Goal: Information Seeking & Learning: Check status

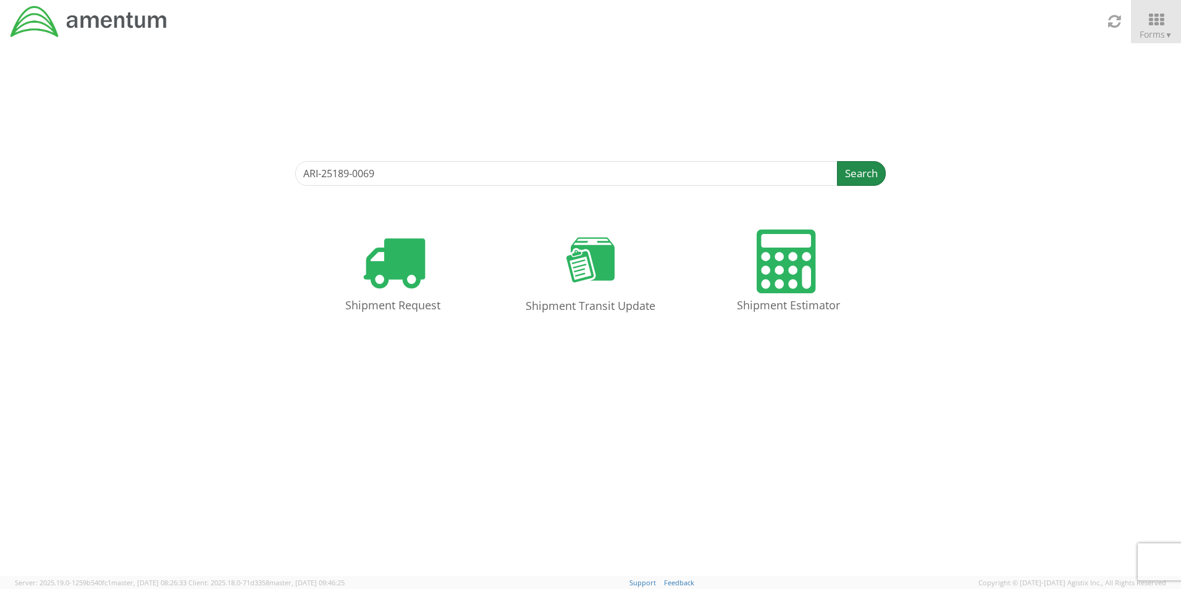
type input "ARI-25189-0069"
click at [865, 173] on button "Search" at bounding box center [861, 173] width 49 height 25
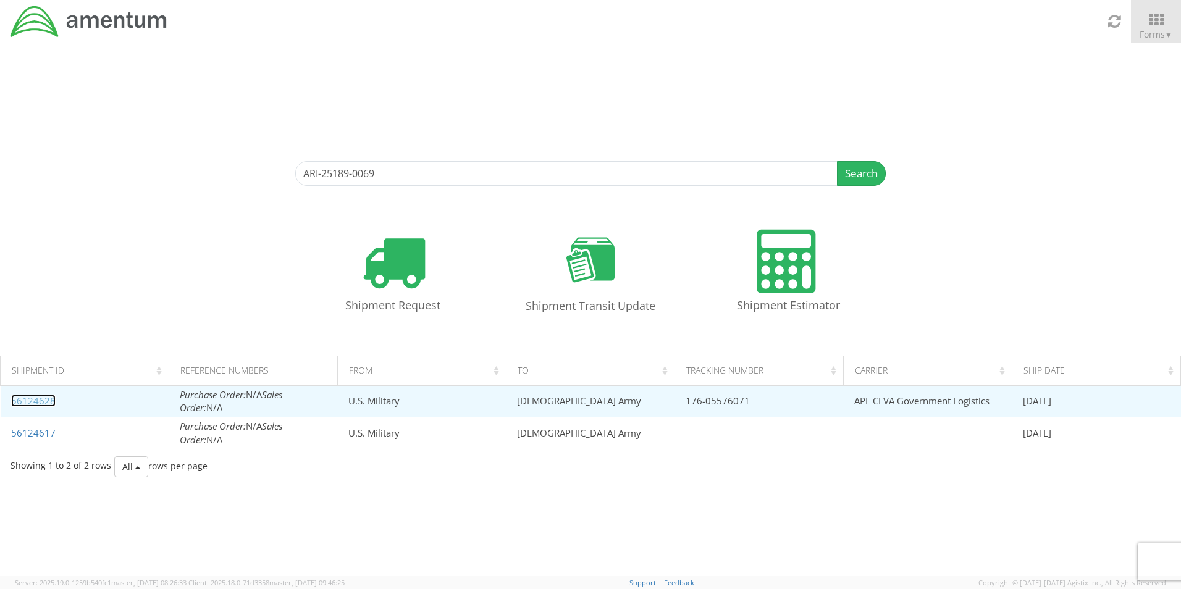
click at [23, 398] on link "56124628" at bounding box center [33, 401] width 44 height 12
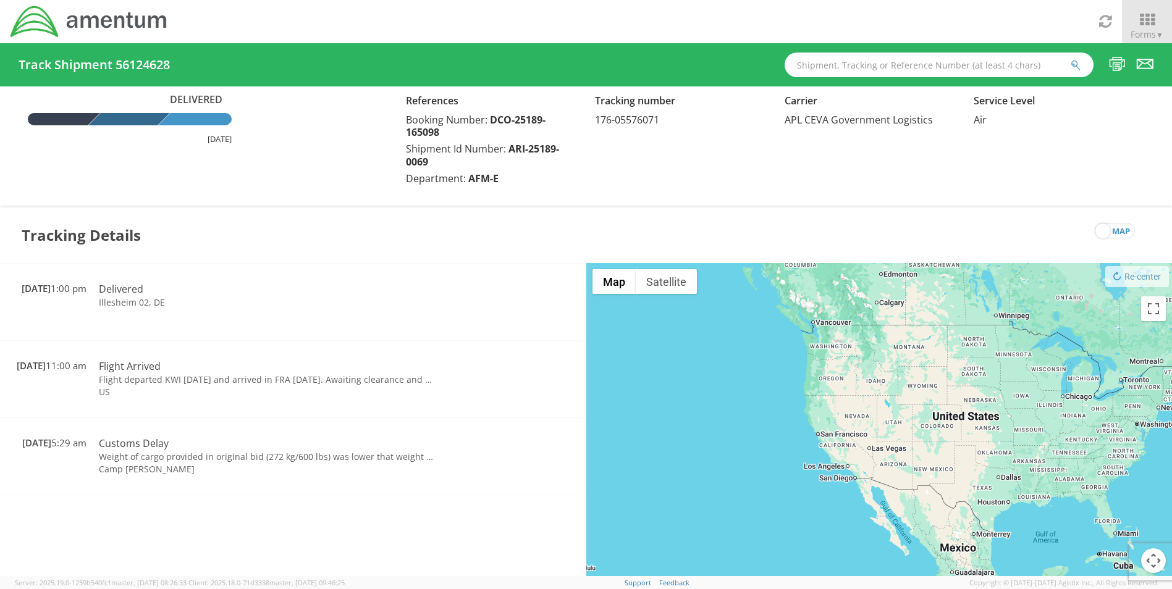
click at [851, 62] on input "text" at bounding box center [939, 65] width 309 height 25
paste input "ILL-25169-0223"
drag, startPoint x: 1088, startPoint y: 59, endPoint x: 1080, endPoint y: 64, distance: 8.9
click at [1087, 59] on input "ILL-25169-0223" at bounding box center [939, 65] width 309 height 25
type input "ILL-25169-0223"
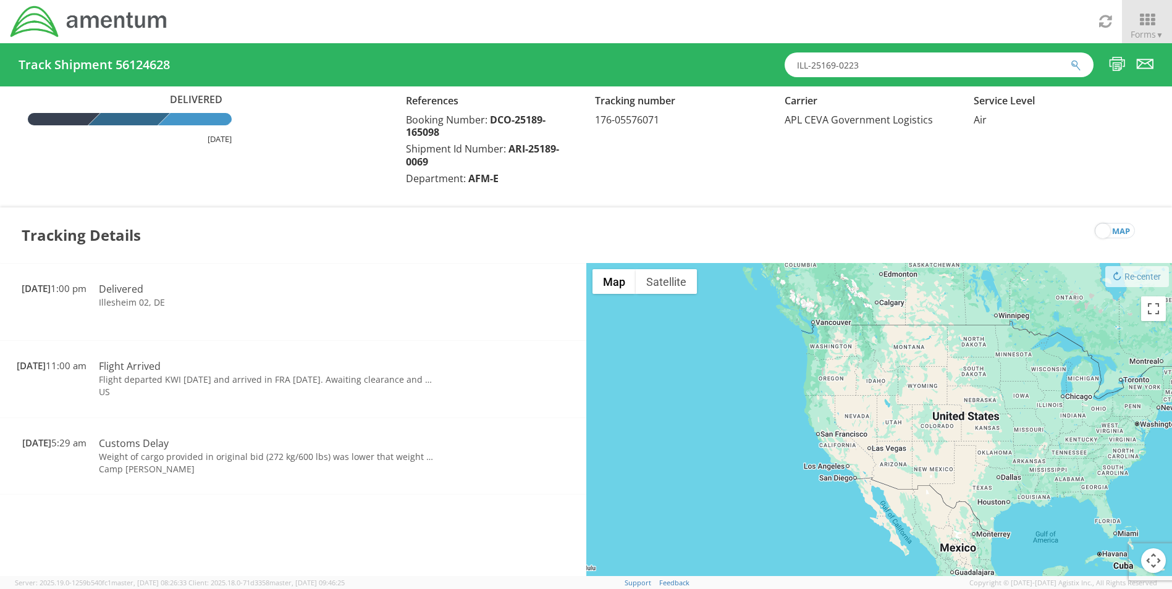
click at [1080, 64] on icon "submit" at bounding box center [1076, 65] width 11 height 11
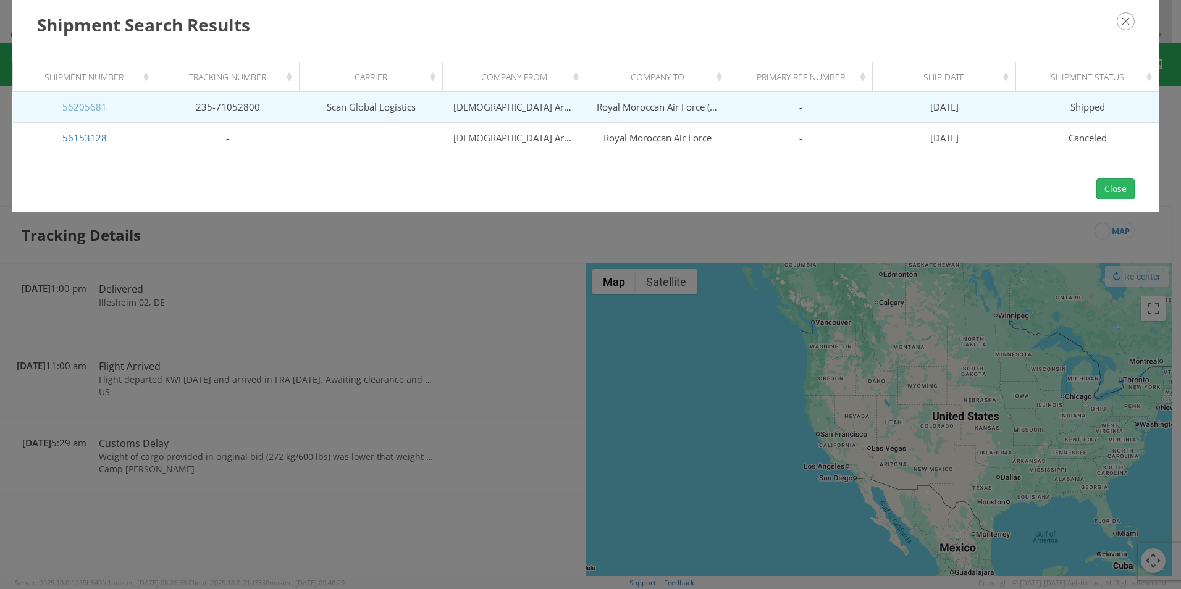
click at [72, 112] on link "56205681" at bounding box center [84, 107] width 44 height 12
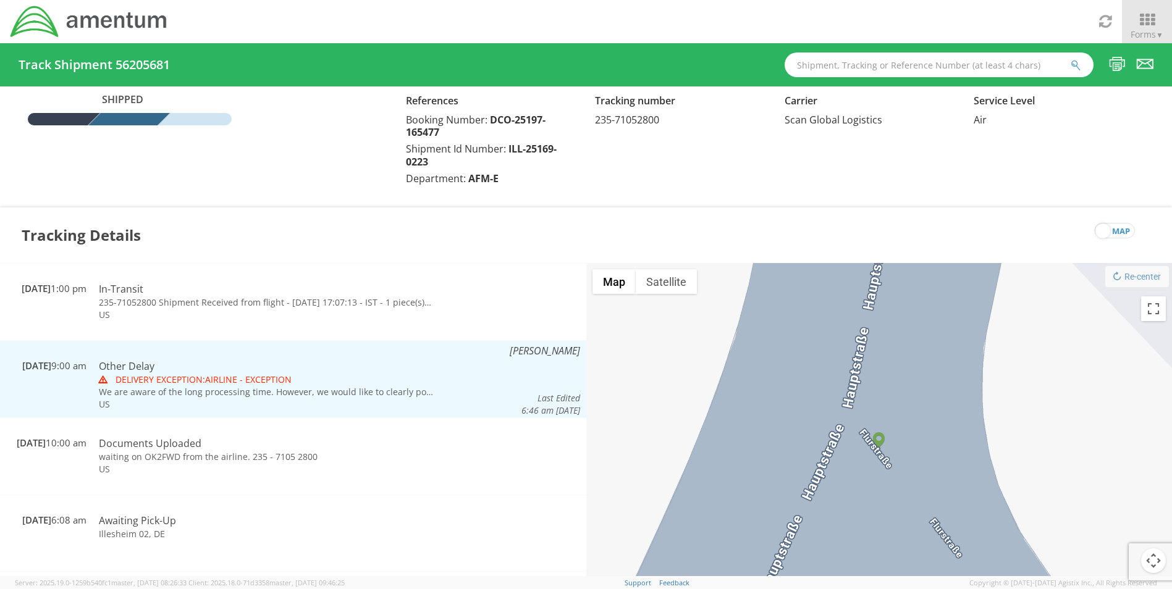
click at [332, 395] on td "We are aware of the long processing time. However, we would like to clearly poi…" at bounding box center [266, 392] width 347 height 12
drag, startPoint x: 336, startPoint y: 394, endPoint x: 367, endPoint y: 394, distance: 30.9
click at [367, 394] on td "We are aware of the long processing time. However, we would like to clearly poi…" at bounding box center [266, 392] width 347 height 12
drag, startPoint x: 367, startPoint y: 394, endPoint x: 431, endPoint y: 387, distance: 64.0
click at [431, 387] on td "We are aware of the long processing time. However, we would like to clearly poi…" at bounding box center [266, 392] width 347 height 12
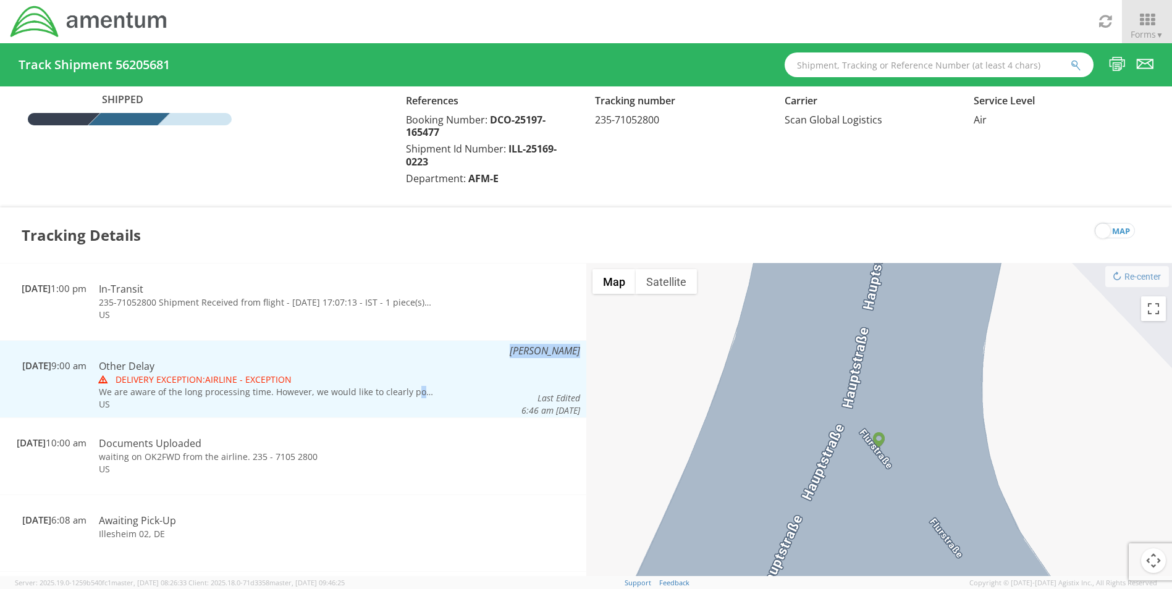
drag, startPoint x: 414, startPoint y: 392, endPoint x: 481, endPoint y: 393, distance: 67.3
click at [481, 393] on tr "[DATE] 9:00 am [DATE] 9:00 am Edit Other Delay Delivery Exception: Airline - Ex…" at bounding box center [293, 378] width 586 height 77
drag, startPoint x: 481, startPoint y: 393, endPoint x: 386, endPoint y: 392, distance: 95.1
click at [386, 392] on td "We are aware of the long processing time. However, we would like to clearly poi…" at bounding box center [266, 392] width 347 height 12
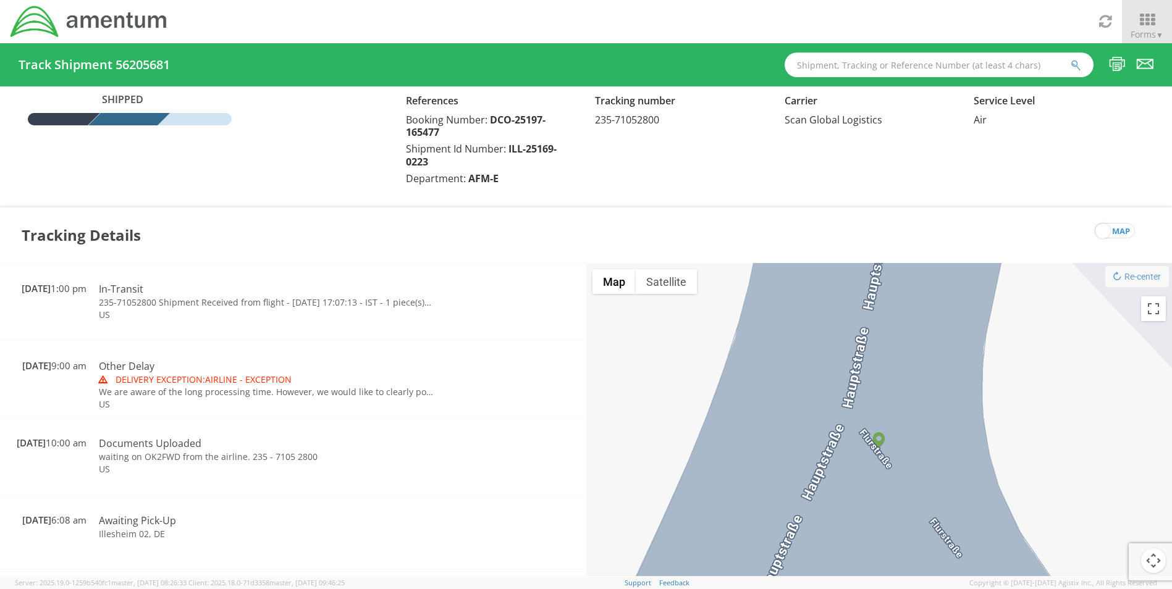
click at [878, 62] on input "text" at bounding box center [939, 65] width 309 height 25
drag, startPoint x: 925, startPoint y: 65, endPoint x: 712, endPoint y: 67, distance: 213.8
click at [712, 67] on div "Track Shipment 56205681 v" at bounding box center [586, 64] width 1172 height 43
paste input "ILL-25188-0226"
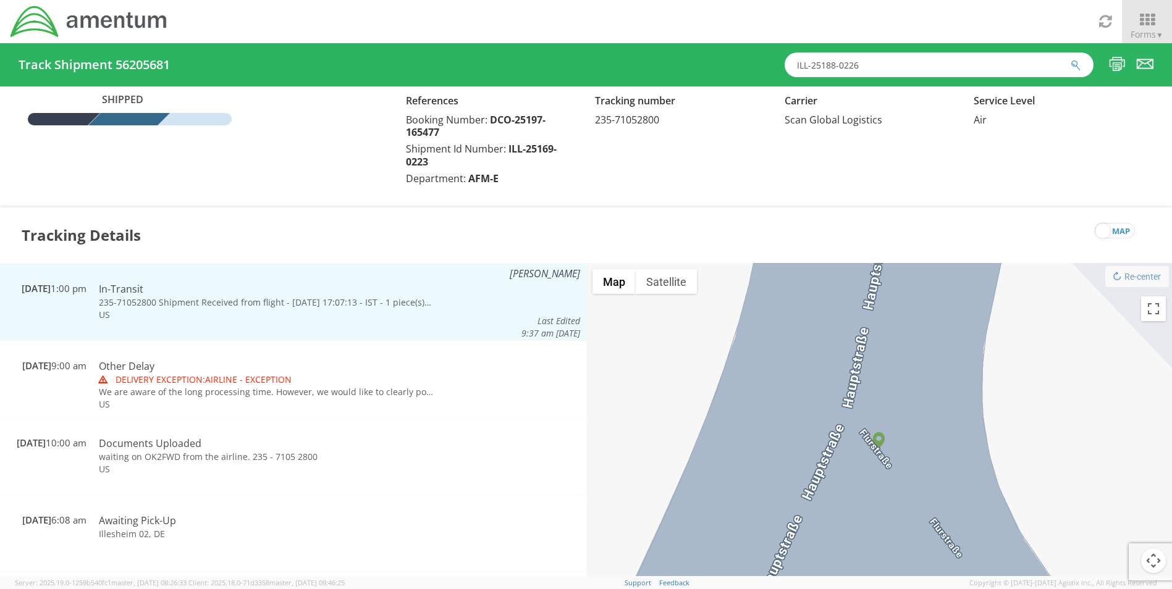
type input "ILL-25188-0226"
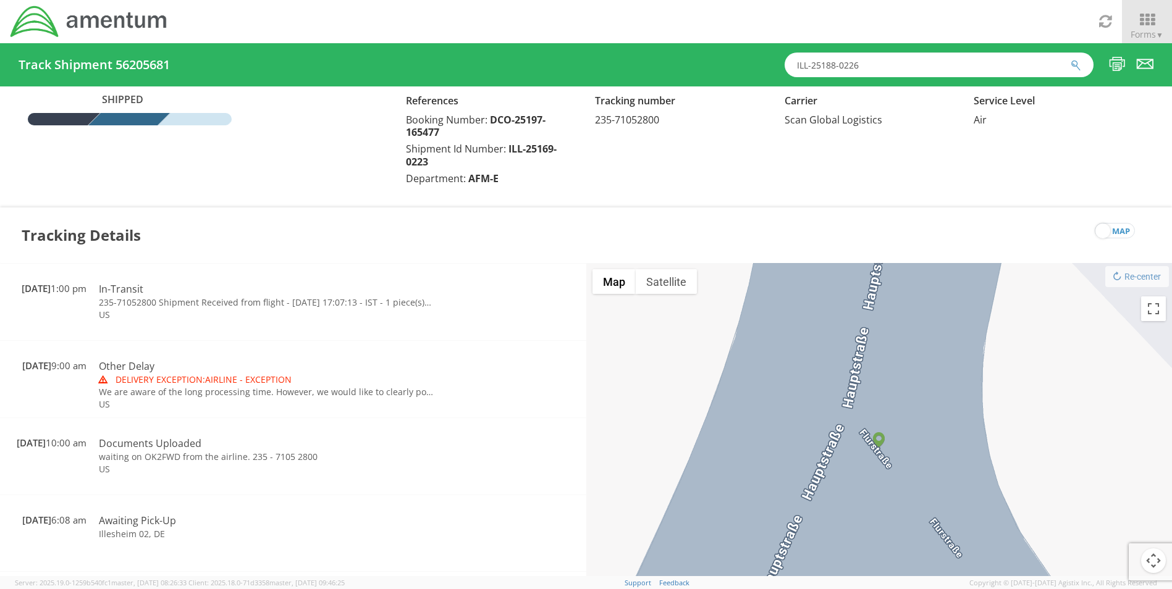
drag, startPoint x: 877, startPoint y: 70, endPoint x: 696, endPoint y: 66, distance: 181.7
click at [696, 66] on div "Track Shipment 56205681 ILL-25188-0226" at bounding box center [586, 64] width 1172 height 43
paste input "text"
click at [886, 66] on input "text" at bounding box center [939, 65] width 309 height 25
paste input "ILL-25188-0226"
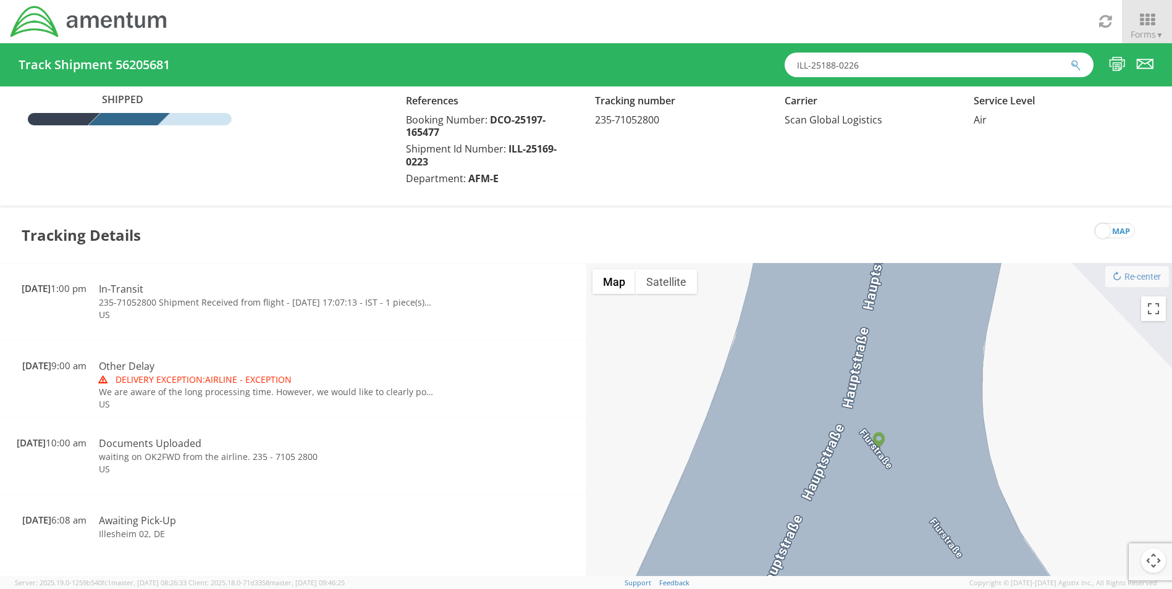
click at [1070, 57] on input "ILL-25188-0226" at bounding box center [939, 65] width 309 height 25
type input "ILL-25188-0226"
click at [1076, 62] on icon "submit" at bounding box center [1076, 65] width 11 height 11
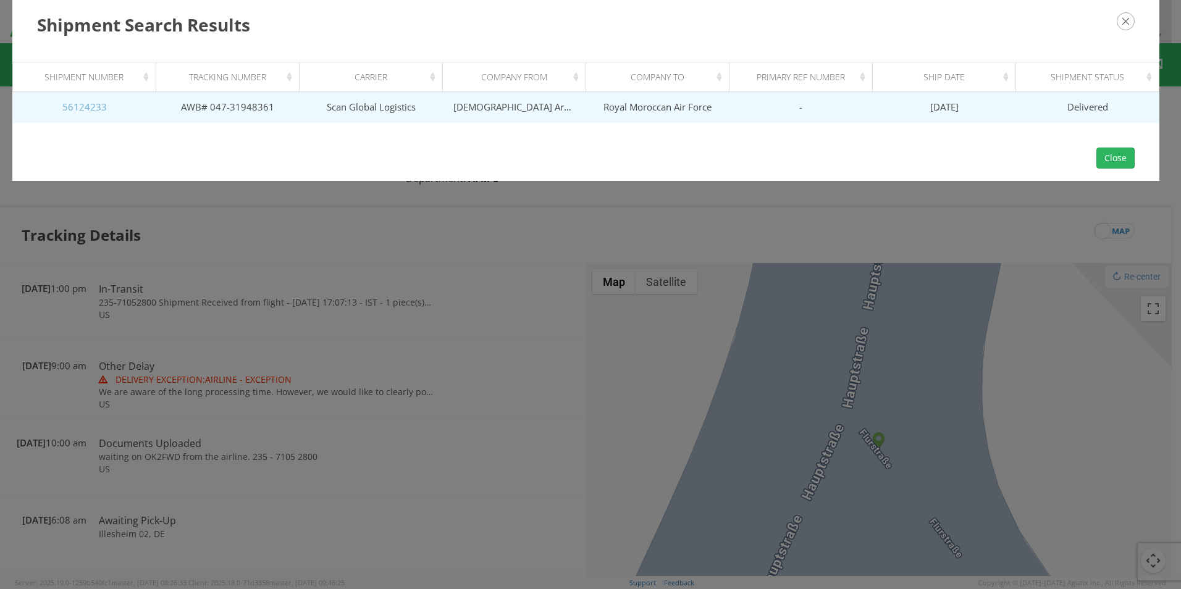
click at [82, 104] on link "56124233" at bounding box center [84, 107] width 44 height 12
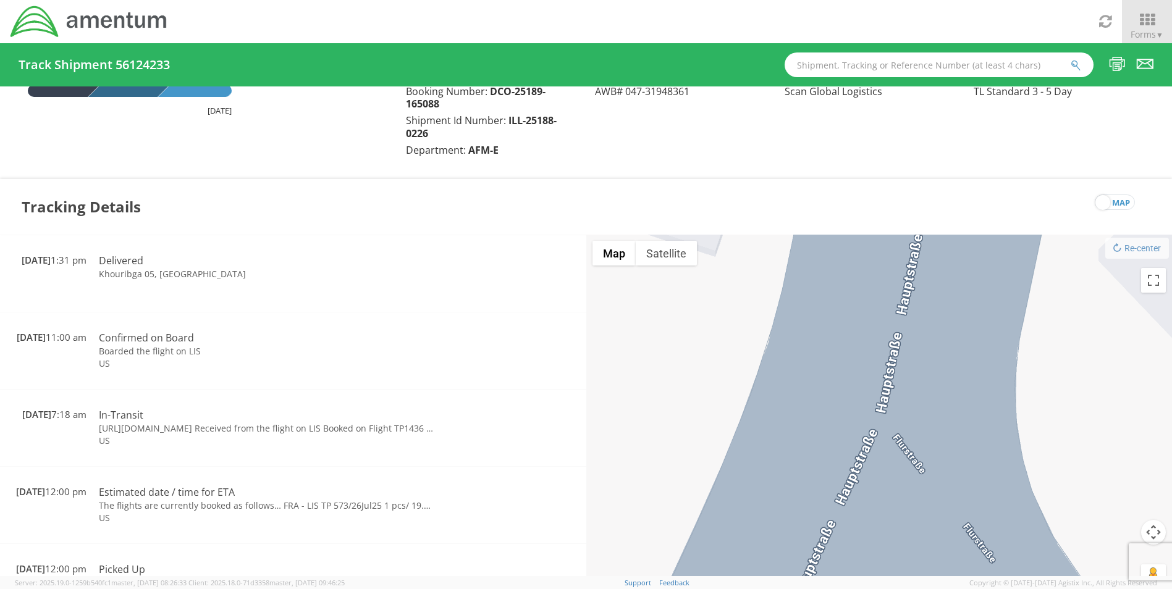
scroll to position [43, 0]
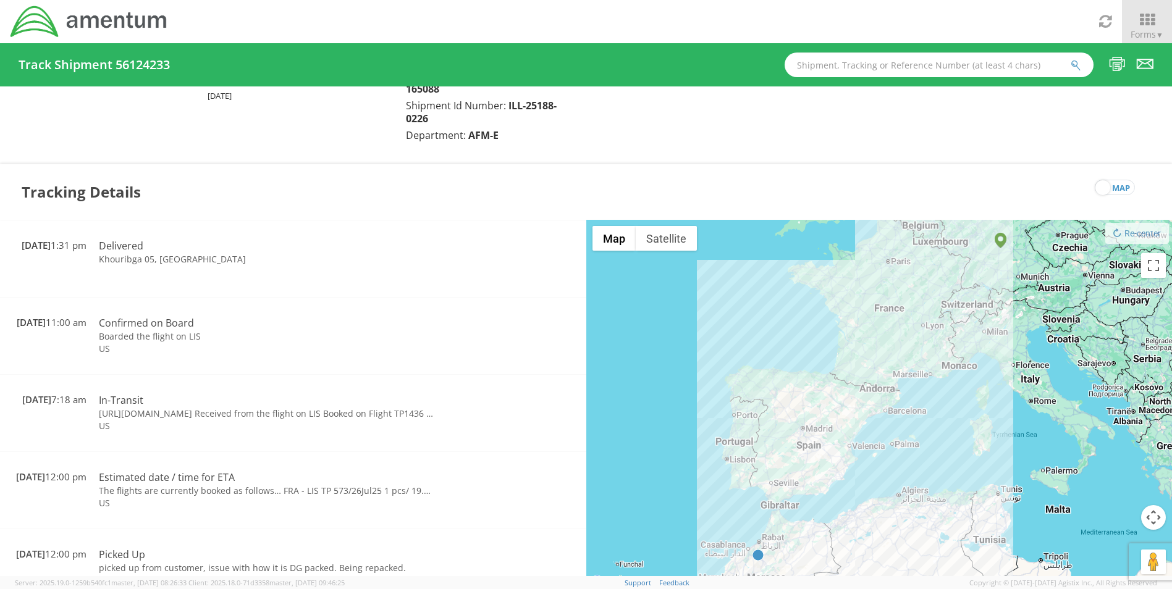
click at [873, 64] on input "text" at bounding box center [939, 65] width 309 height 25
paste input "ILL-25210-0227"
type input "ILL-25210-0227"
click at [1077, 65] on icon "submit" at bounding box center [1076, 65] width 11 height 11
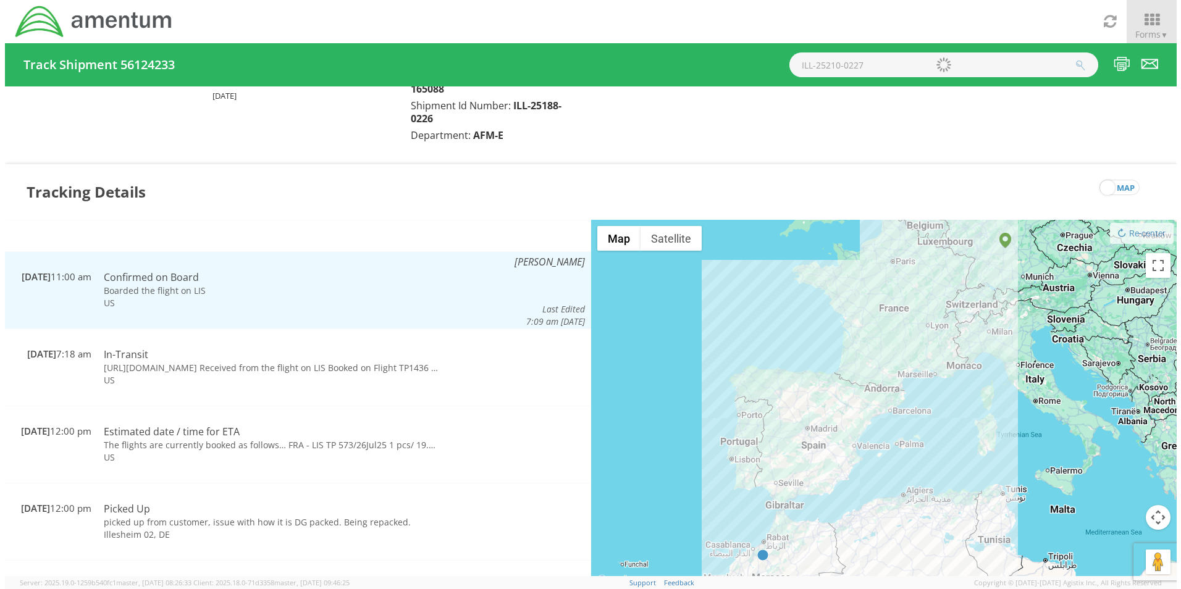
scroll to position [94, 0]
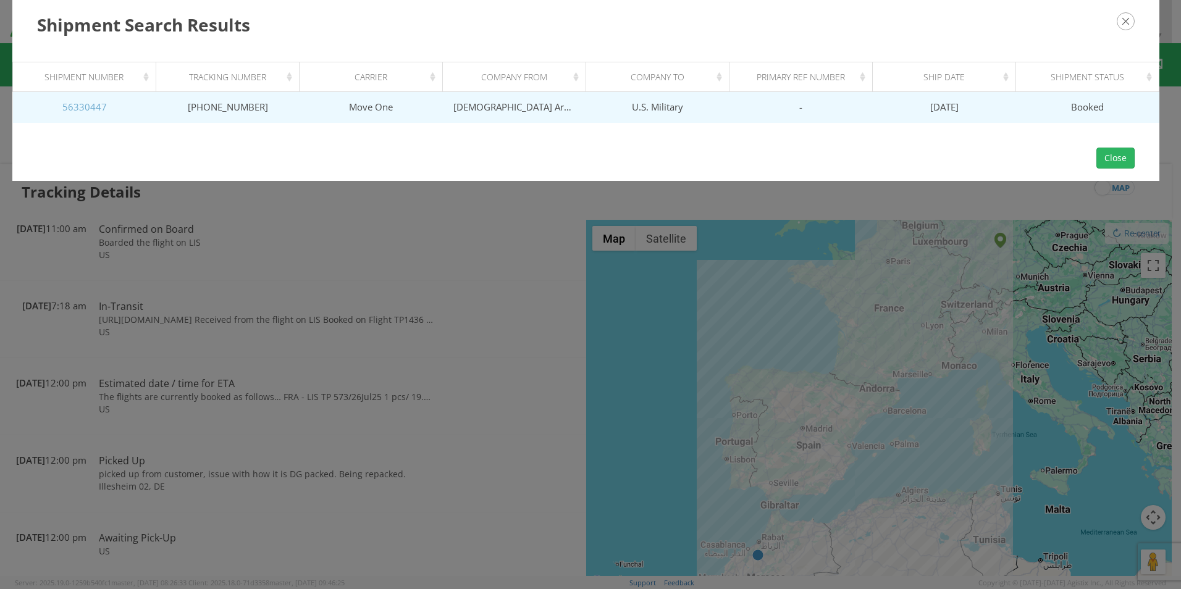
click at [77, 108] on link "56330447" at bounding box center [84, 107] width 44 height 12
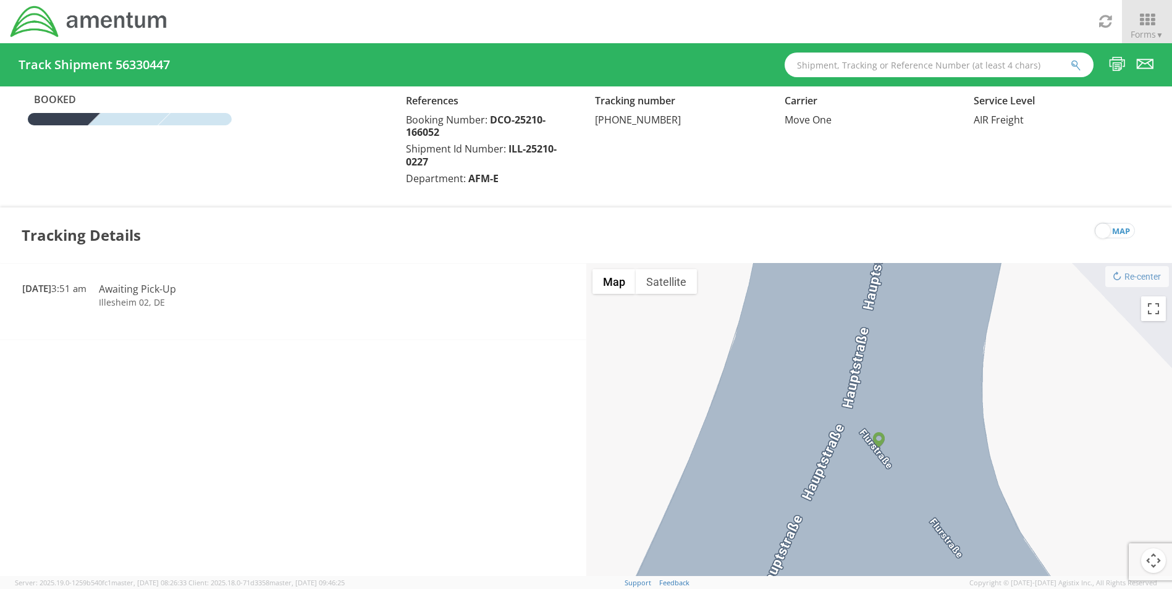
drag, startPoint x: 959, startPoint y: 65, endPoint x: 1053, endPoint y: 65, distance: 93.3
click at [959, 65] on input "text" at bounding box center [939, 65] width 309 height 25
paste input "RMAF-25161-0005"
type input "RMAF-25161-0005"
click at [1079, 65] on icon "submit" at bounding box center [1076, 65] width 11 height 11
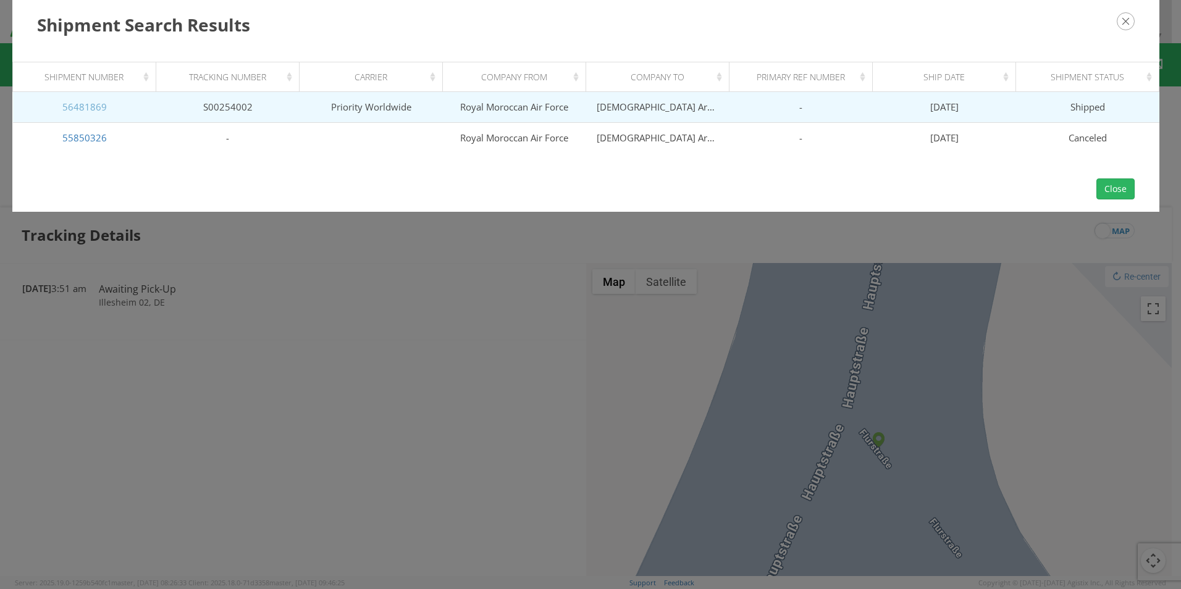
click at [91, 109] on link "56481869" at bounding box center [84, 107] width 44 height 12
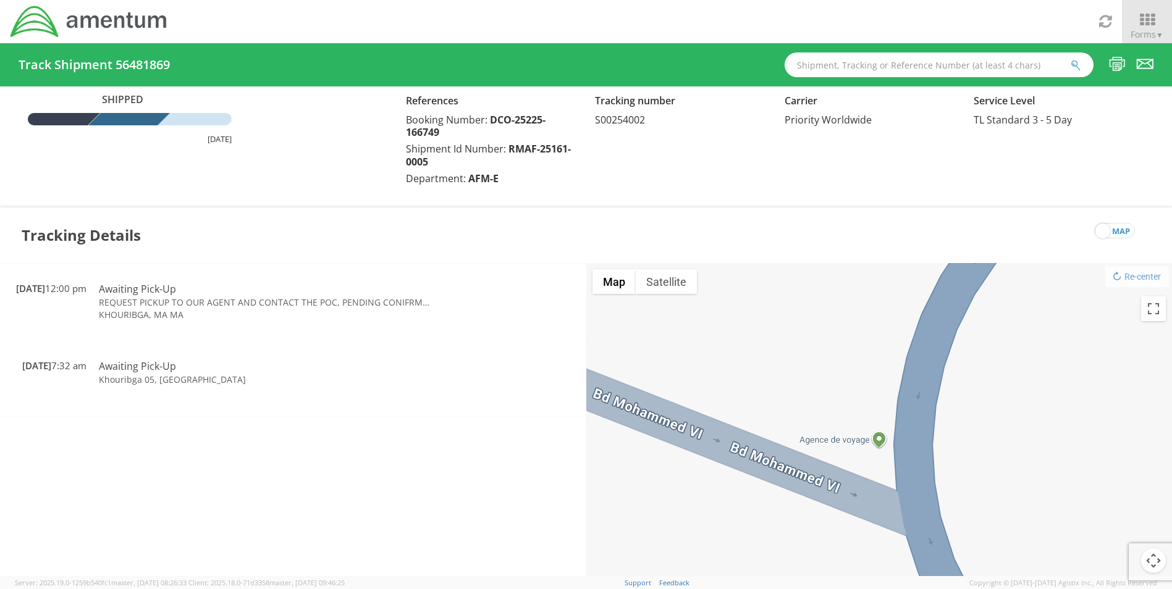
click at [613, 121] on span "S00254002" at bounding box center [620, 120] width 50 height 14
copy span "S00254002"
drag, startPoint x: 626, startPoint y: 120, endPoint x: 614, endPoint y: 119, distance: 12.5
click at [626, 120] on span "S00254002" at bounding box center [620, 120] width 50 height 14
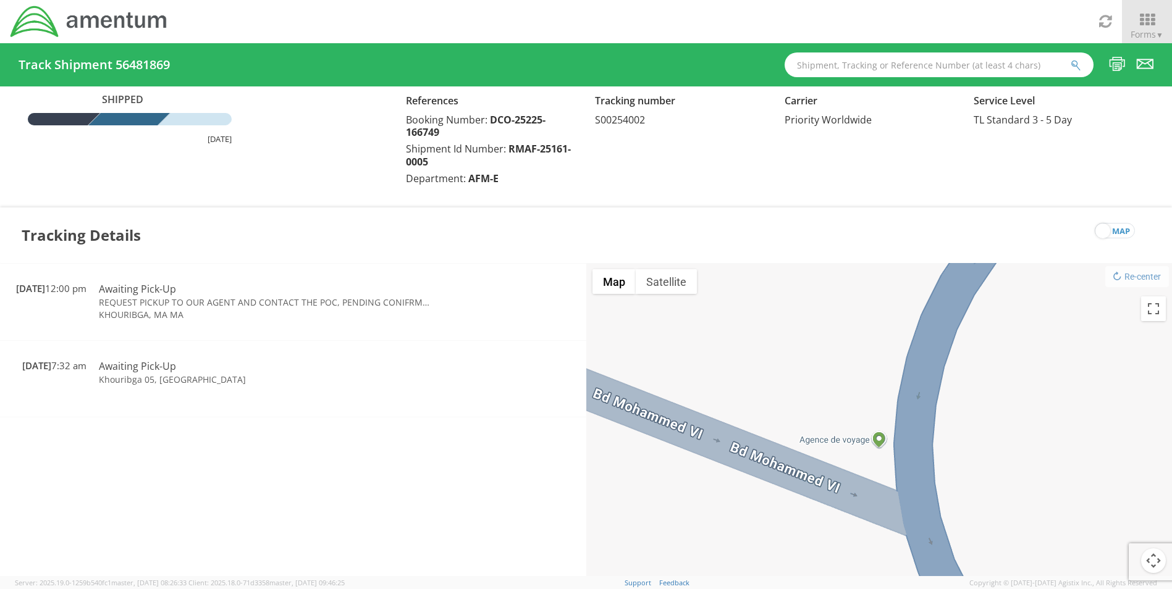
click at [611, 119] on span "S00254002" at bounding box center [620, 120] width 50 height 14
copy span "S00254002"
drag, startPoint x: 816, startPoint y: 73, endPoint x: 922, endPoint y: 83, distance: 106.8
click at [816, 73] on input "text" at bounding box center [939, 65] width 309 height 25
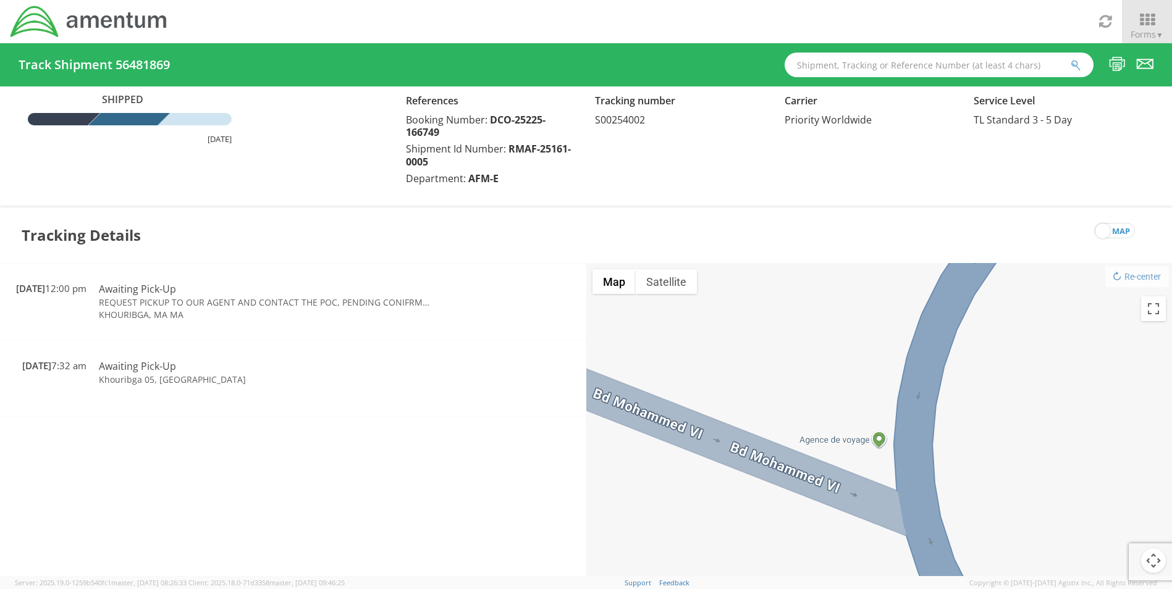
paste input "ILL-25231-0232"
type input "ILL-25231-0232"
click at [1073, 71] on button "submit" at bounding box center [1076, 66] width 11 height 15
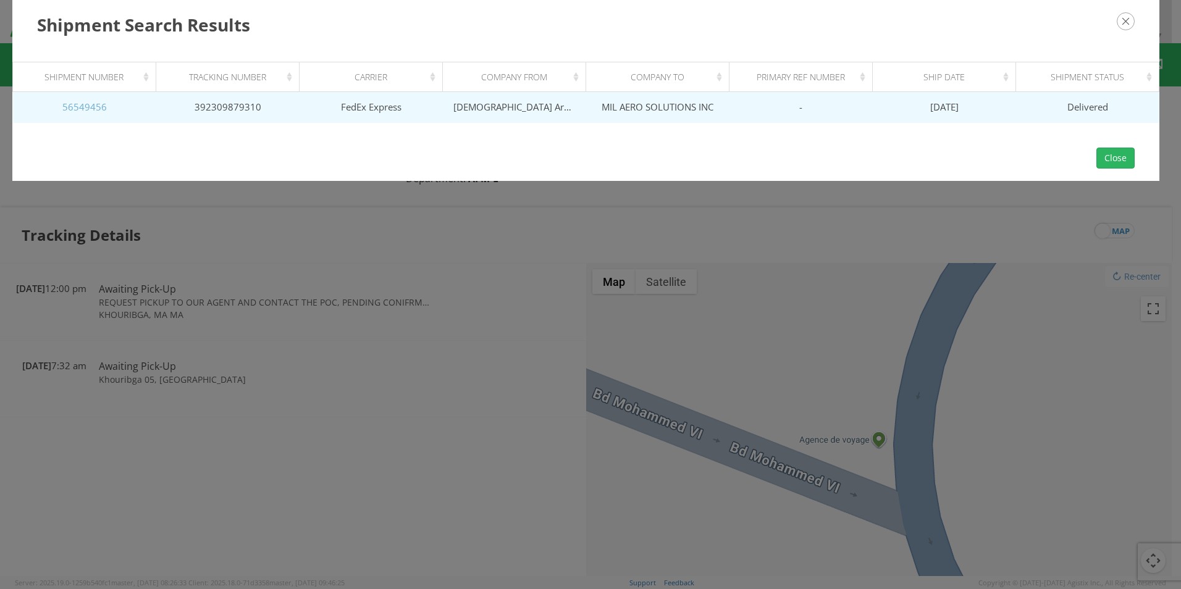
click at [91, 106] on link "56549456" at bounding box center [84, 107] width 44 height 12
